Goal: Transaction & Acquisition: Obtain resource

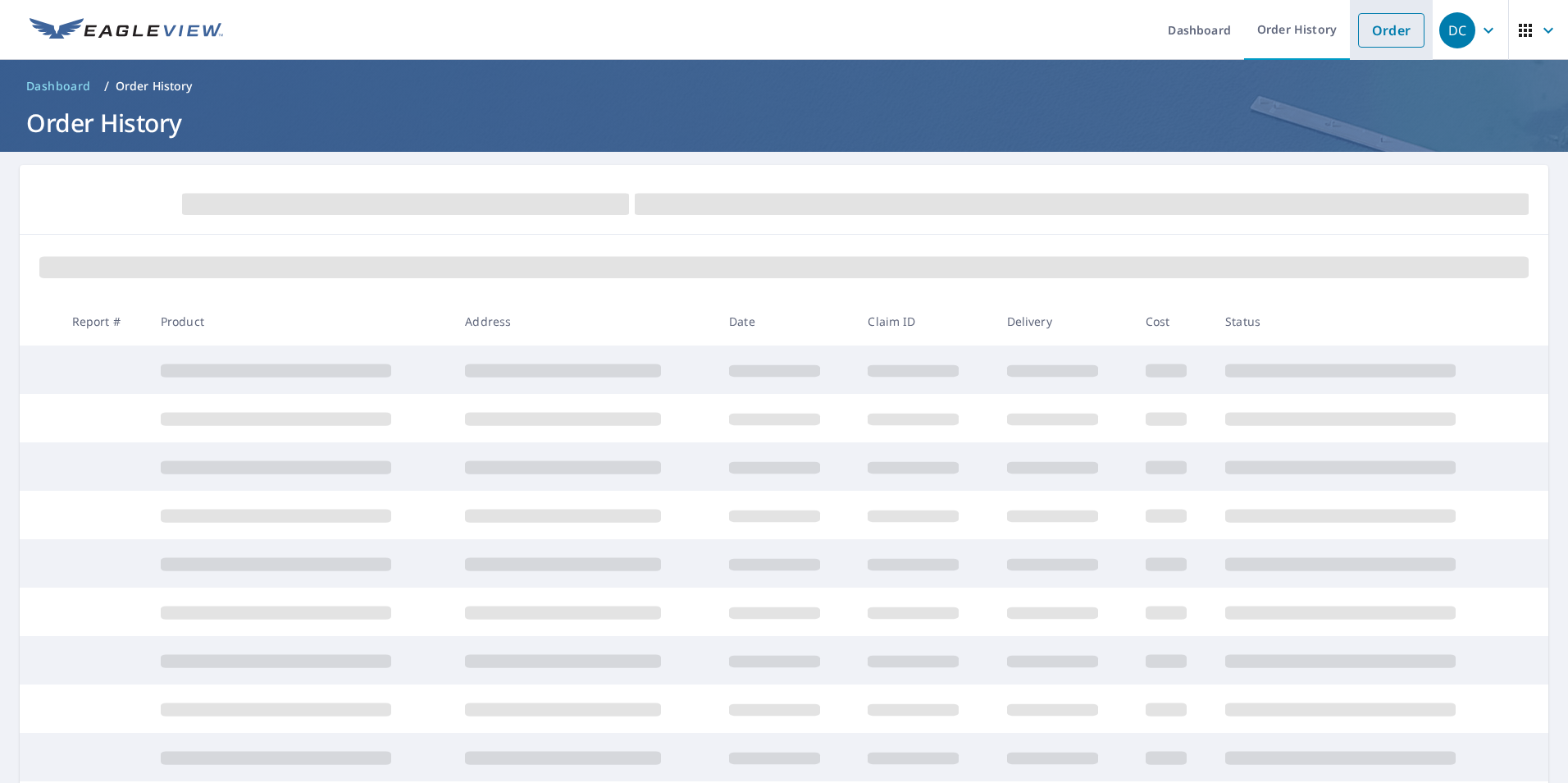
click at [1360, 39] on link "Order" at bounding box center [1391, 30] width 66 height 34
click at [446, 83] on ol "Dashboard / Order History" at bounding box center [784, 86] width 1529 height 26
click at [1382, 38] on link "Order" at bounding box center [1391, 30] width 66 height 34
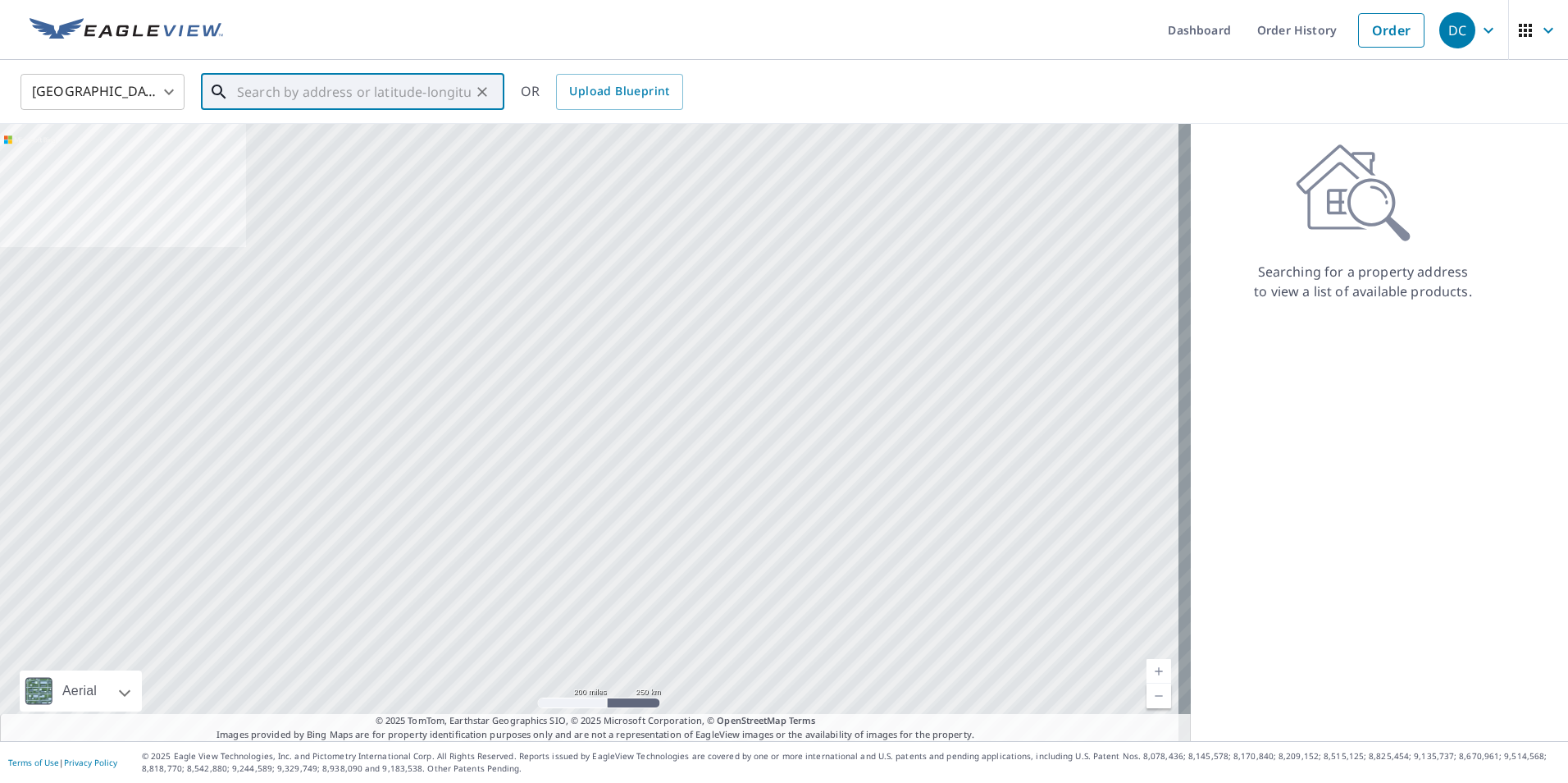
click at [384, 86] on input "text" at bounding box center [354, 92] width 234 height 46
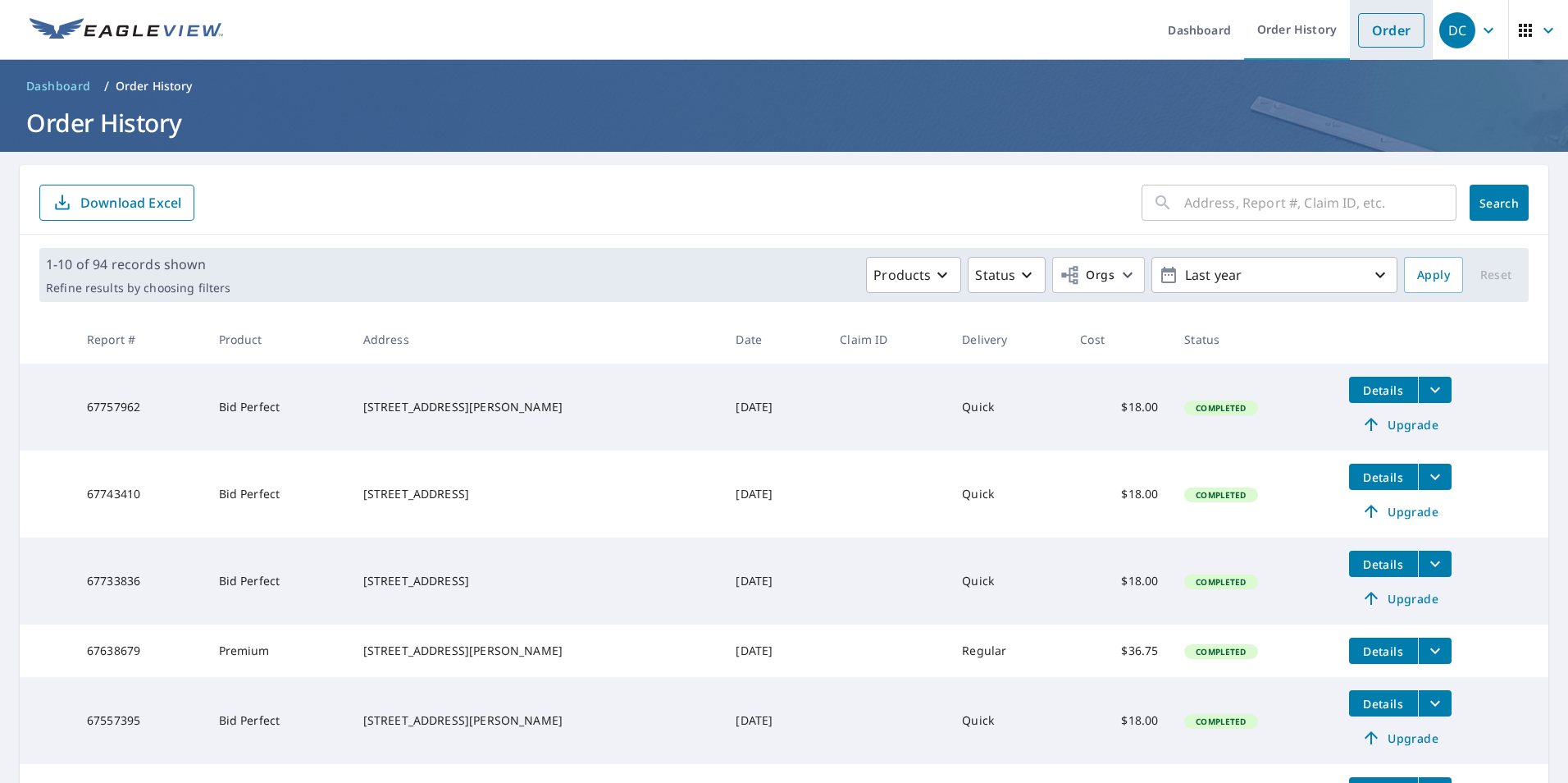
click at [1395, 30] on link "Order" at bounding box center [1391, 30] width 66 height 34
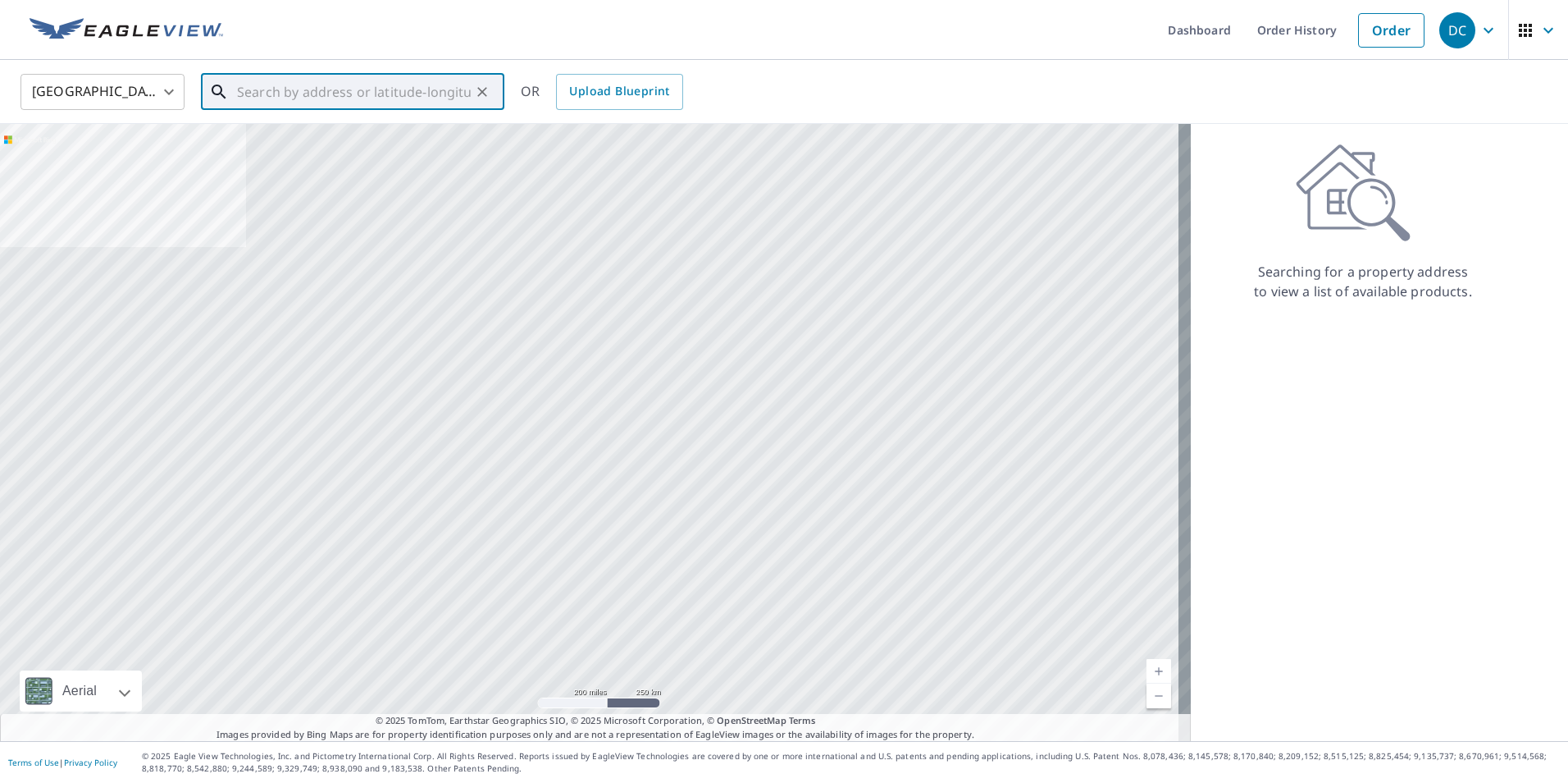
click at [453, 91] on input "text" at bounding box center [354, 92] width 234 height 46
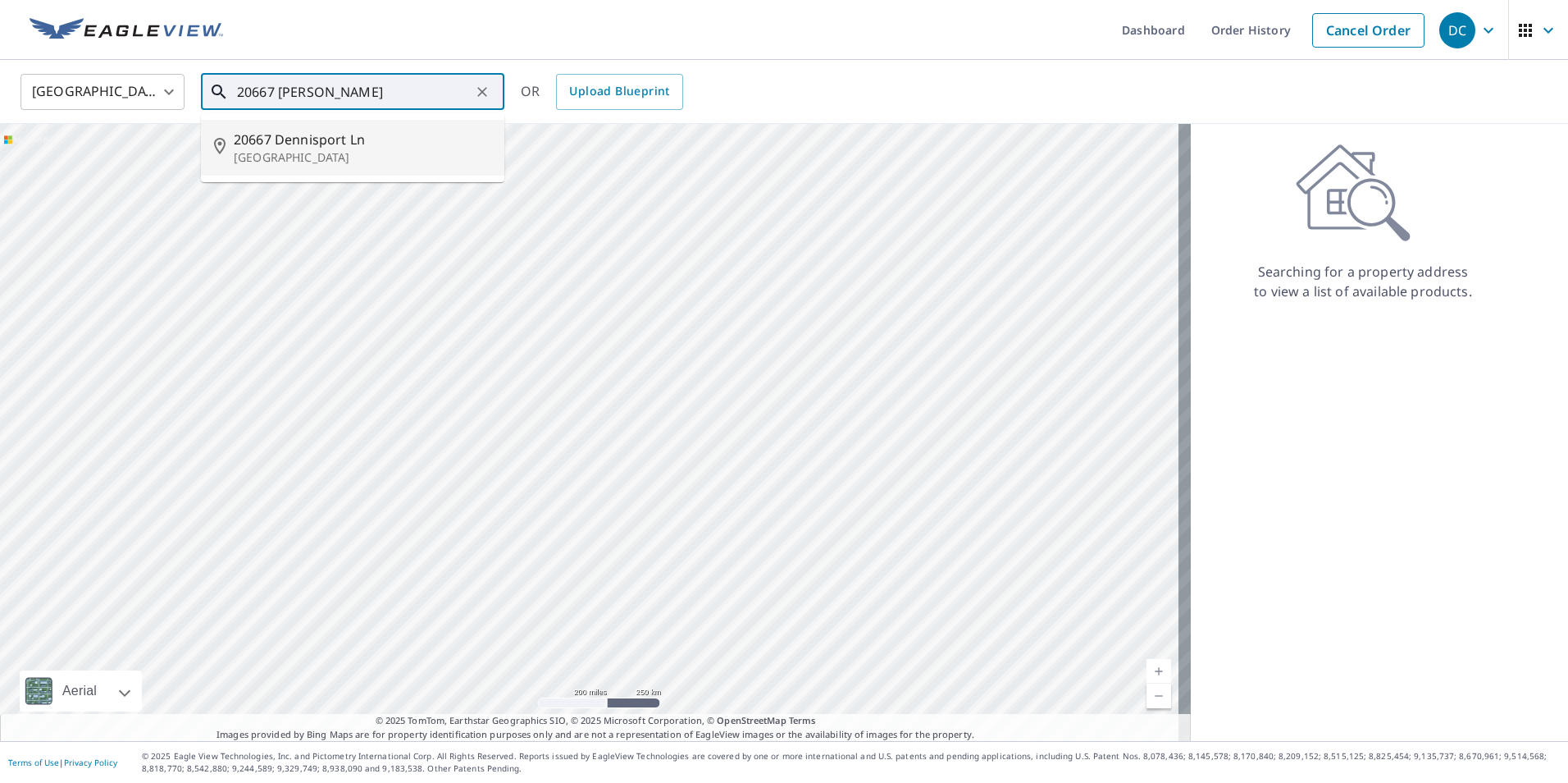
click at [346, 159] on p "[GEOGRAPHIC_DATA]" at bounding box center [362, 157] width 258 height 16
type input "[STREET_ADDRESS]"
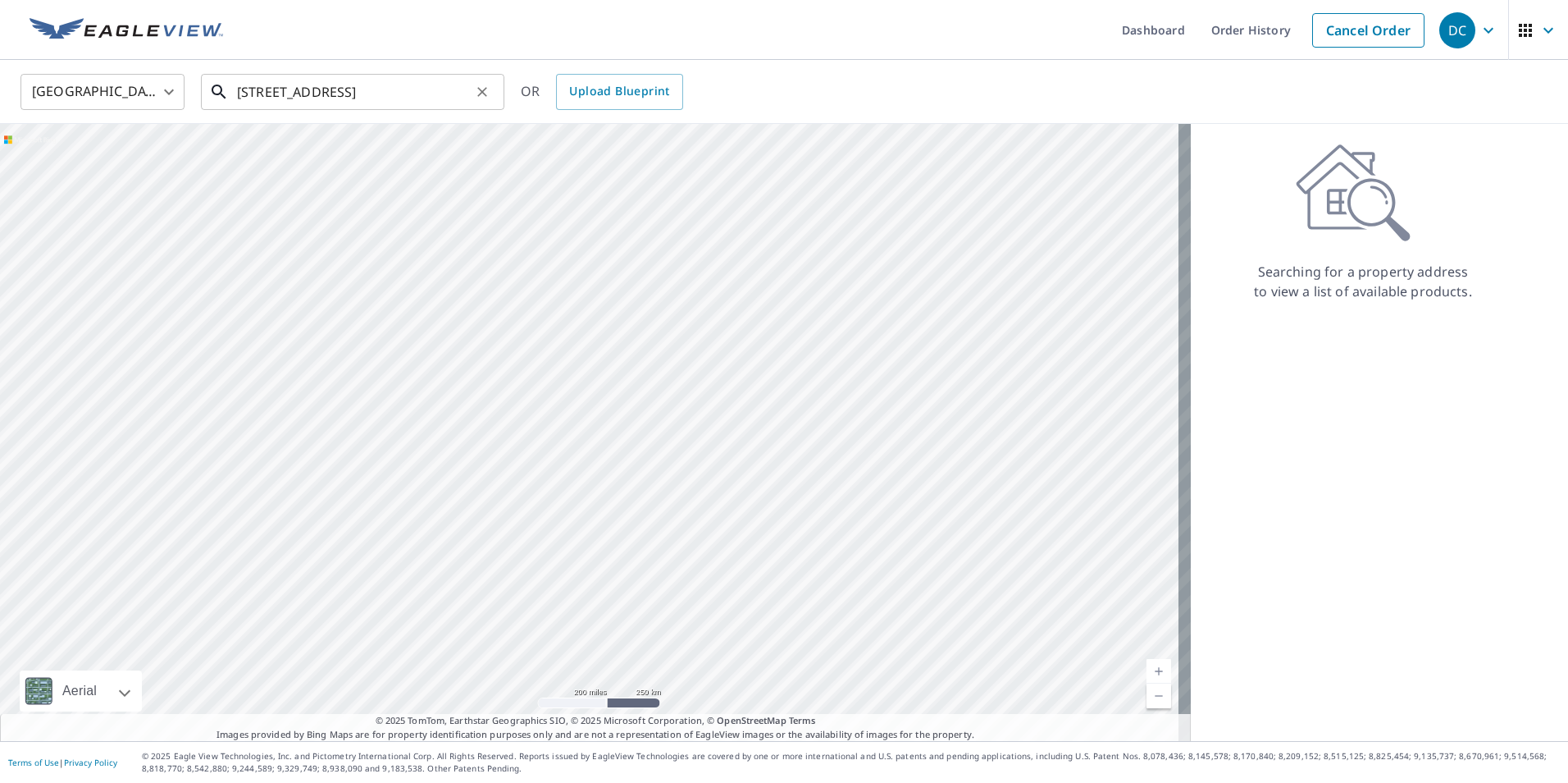
click at [404, 99] on input "[STREET_ADDRESS]" at bounding box center [354, 92] width 234 height 46
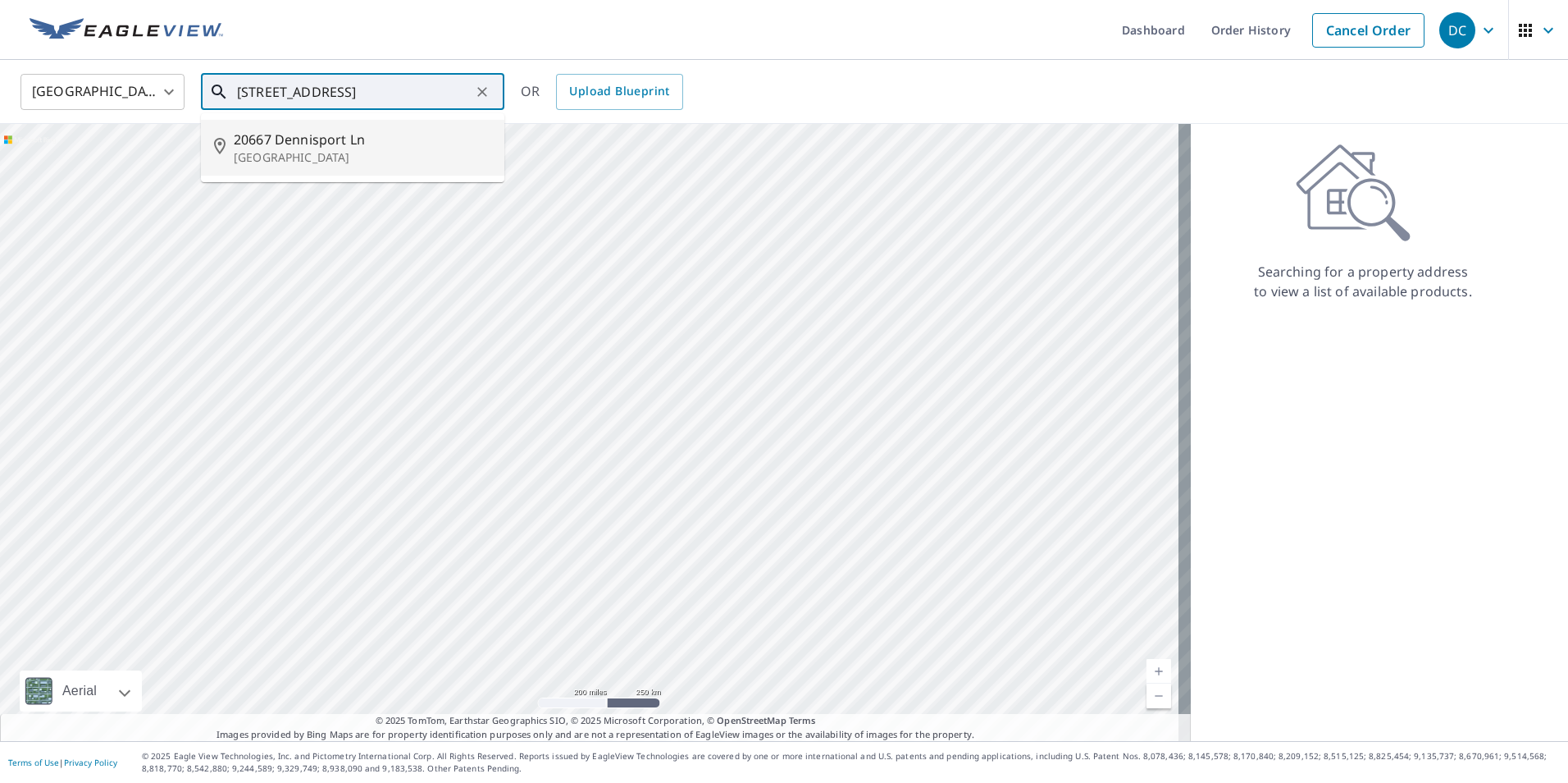
click at [272, 140] on span "20667 Dennisport Ln" at bounding box center [362, 139] width 258 height 20
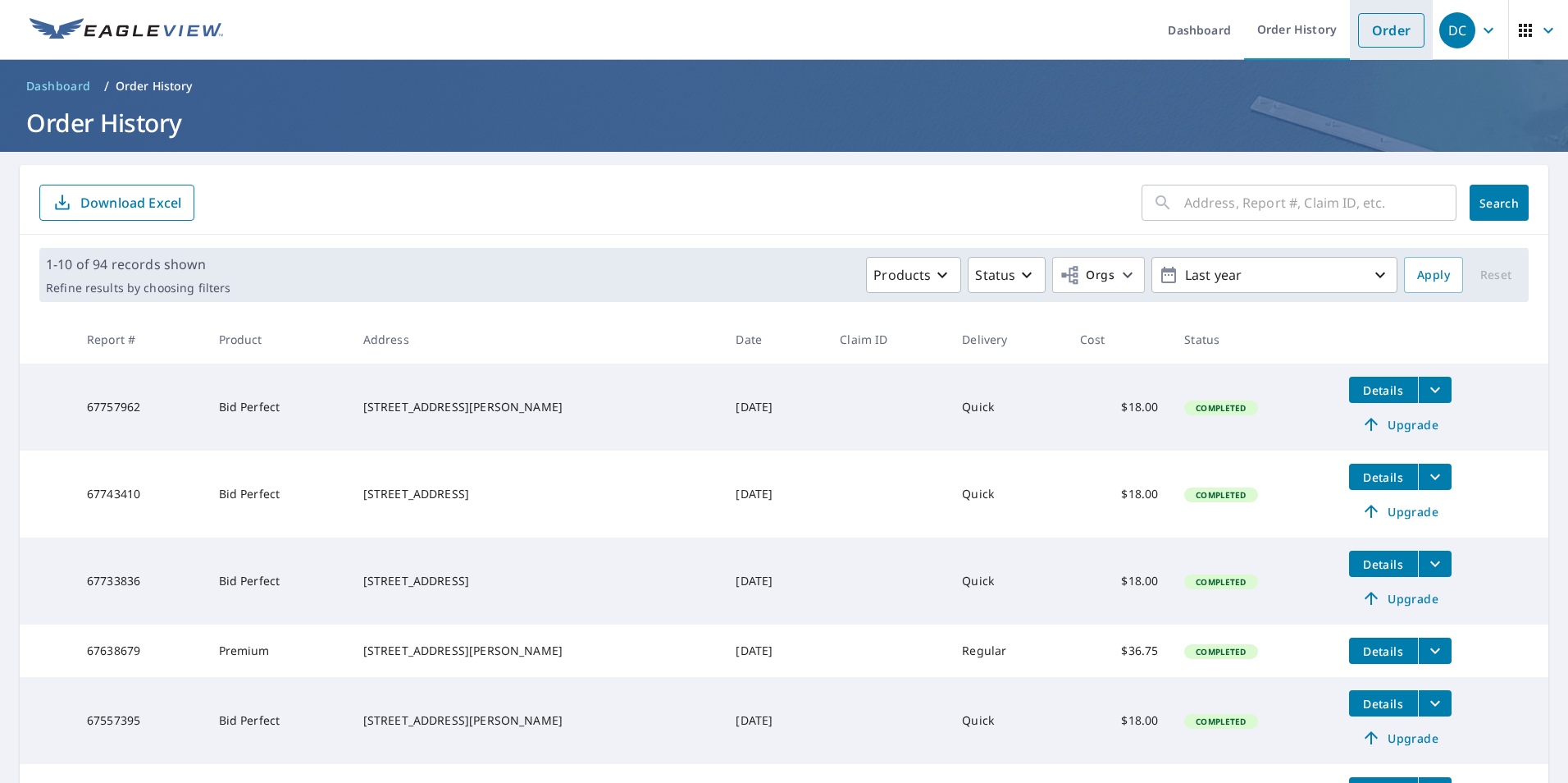
click at [1372, 31] on link "Order" at bounding box center [1391, 30] width 66 height 34
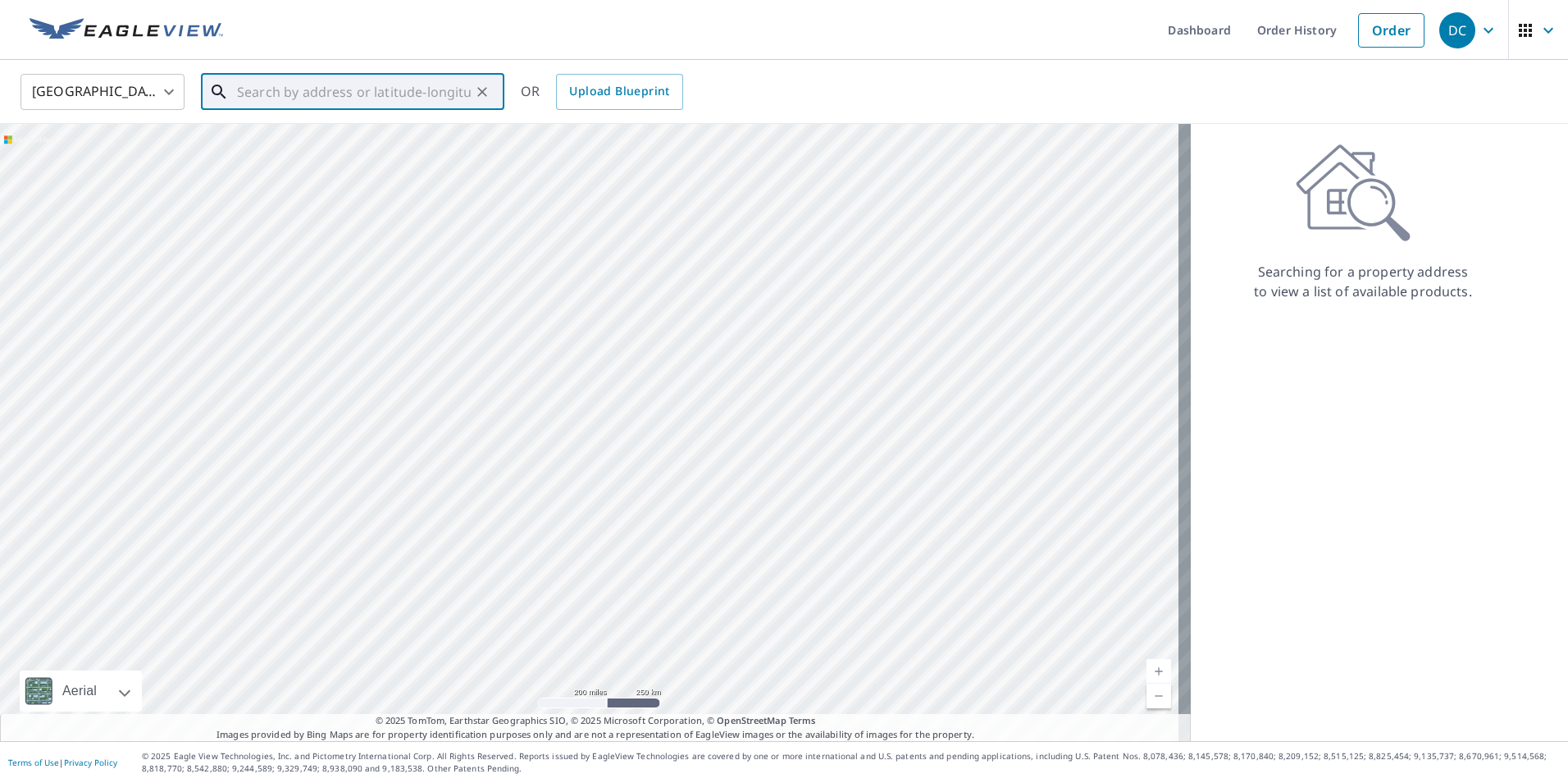
click at [377, 88] on input "text" at bounding box center [354, 92] width 234 height 46
click at [329, 149] on p "[GEOGRAPHIC_DATA]" at bounding box center [362, 157] width 258 height 16
type input "[STREET_ADDRESS]"
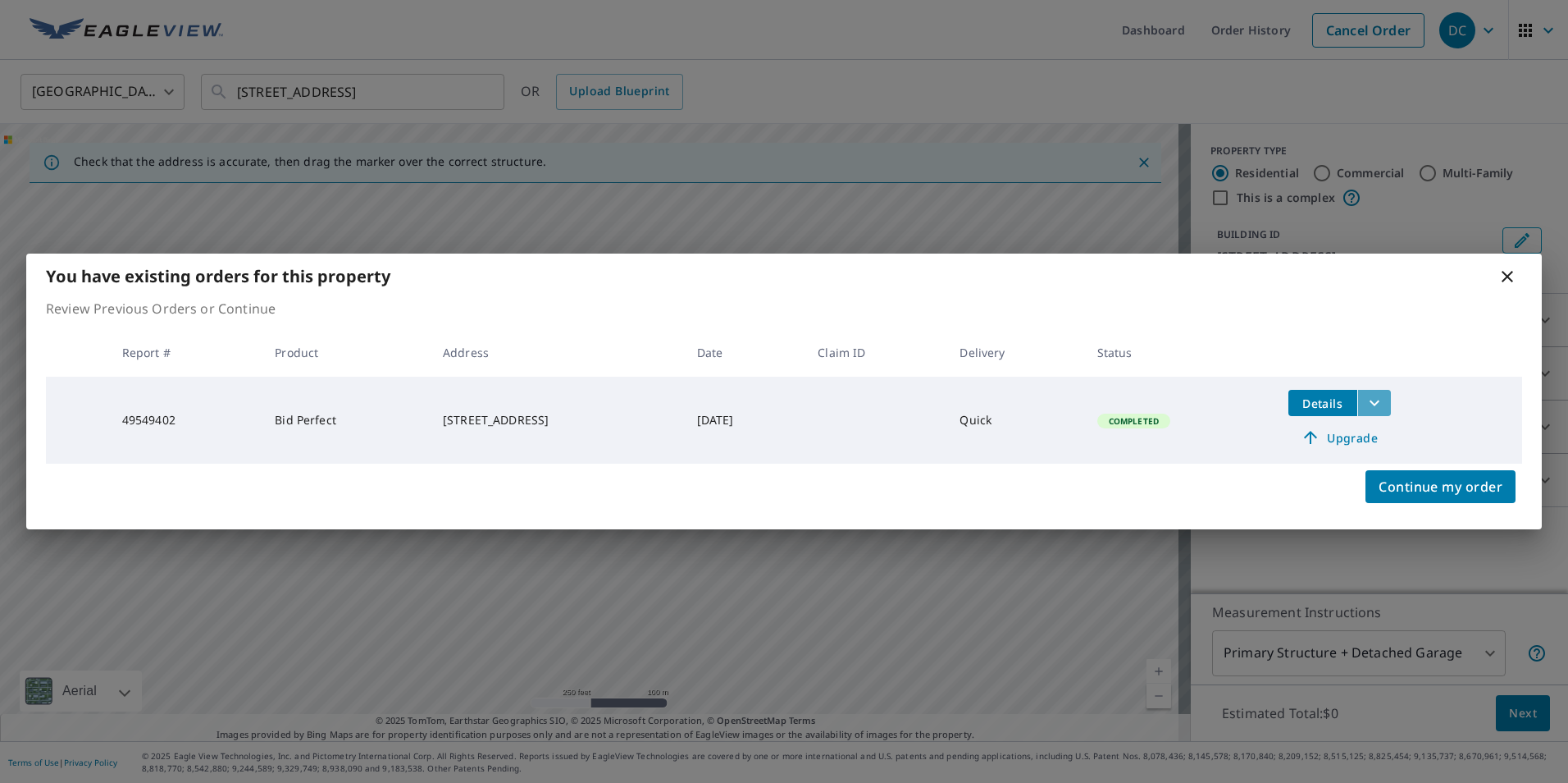
click at [1384, 409] on icon "filesDropdownBtn-49549402" at bounding box center [1374, 403] width 20 height 20
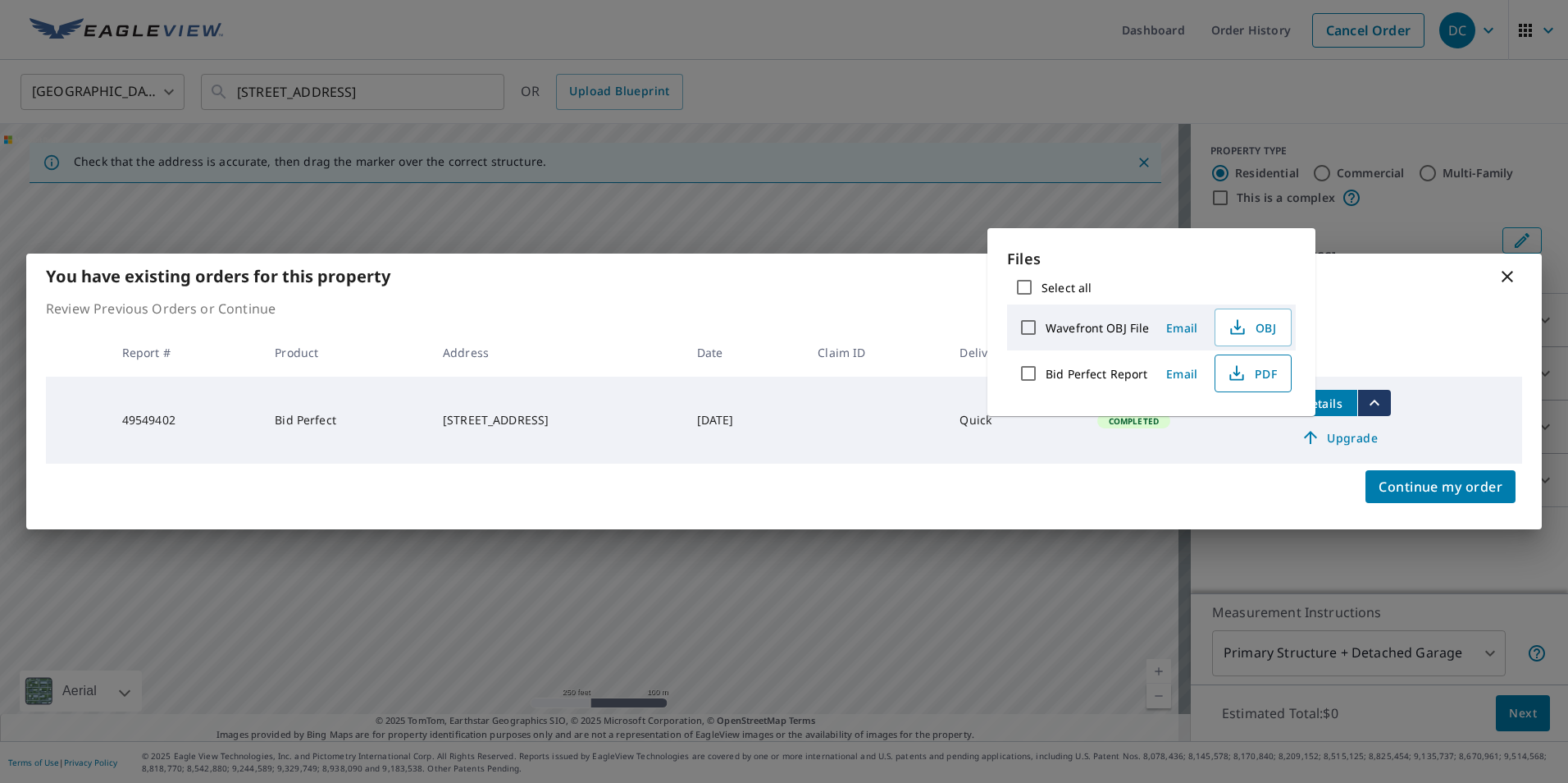
click at [1248, 379] on span "PDF" at bounding box center [1252, 373] width 53 height 20
